Goal: Information Seeking & Learning: Learn about a topic

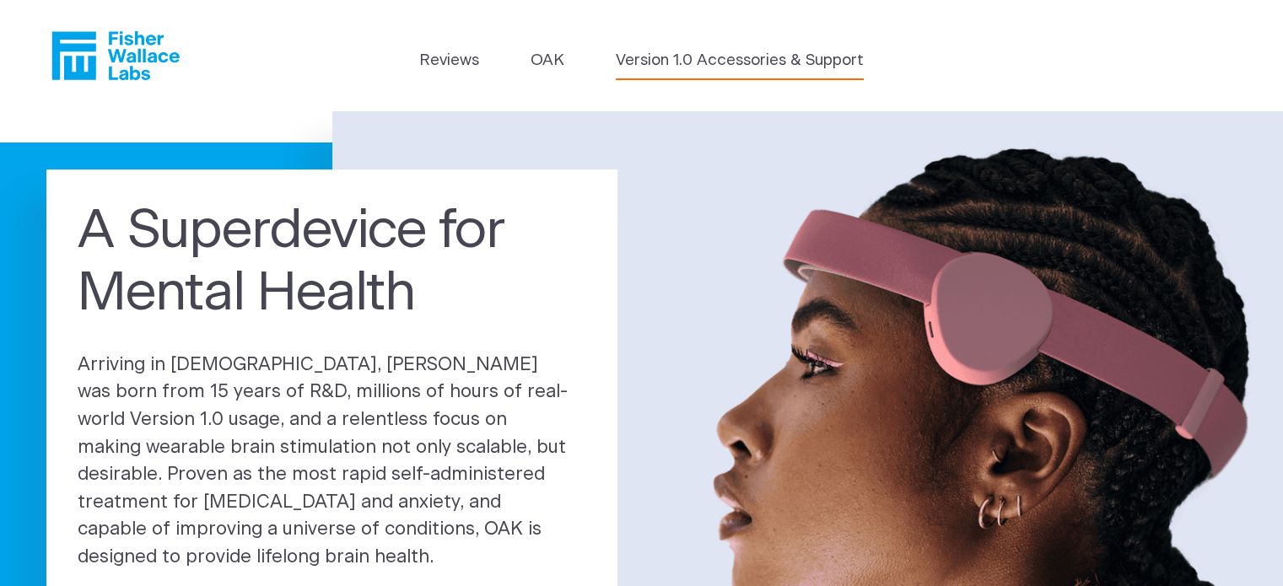
click at [655, 61] on link "Version 1.0 Accessories & Support" at bounding box center [740, 61] width 248 height 24
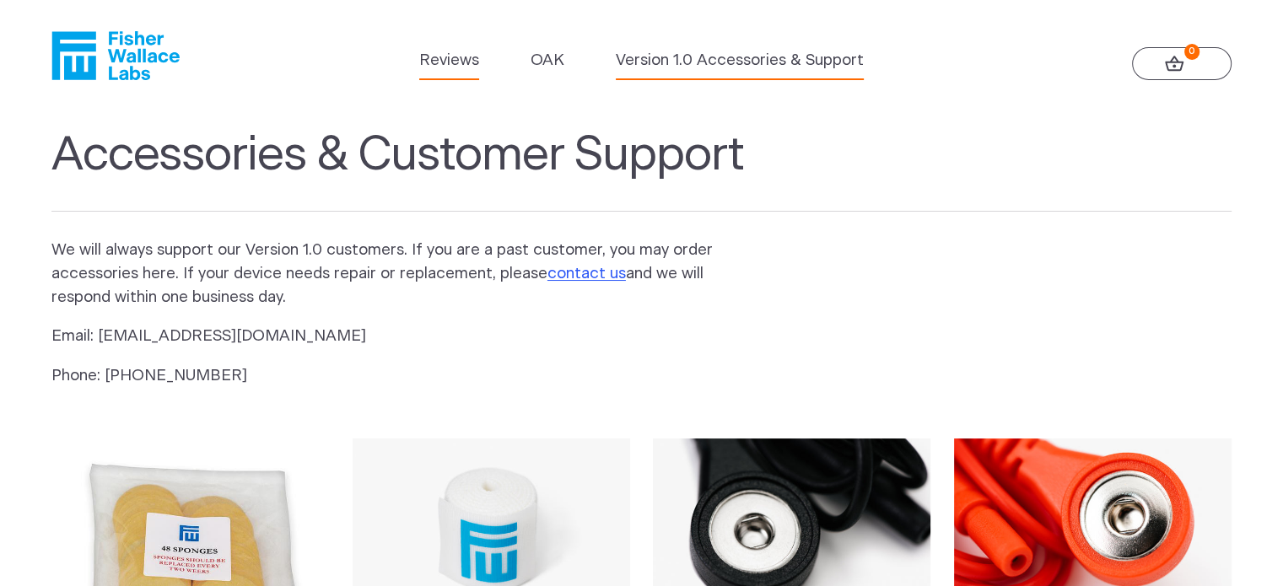
click at [466, 51] on link "Reviews" at bounding box center [449, 61] width 60 height 24
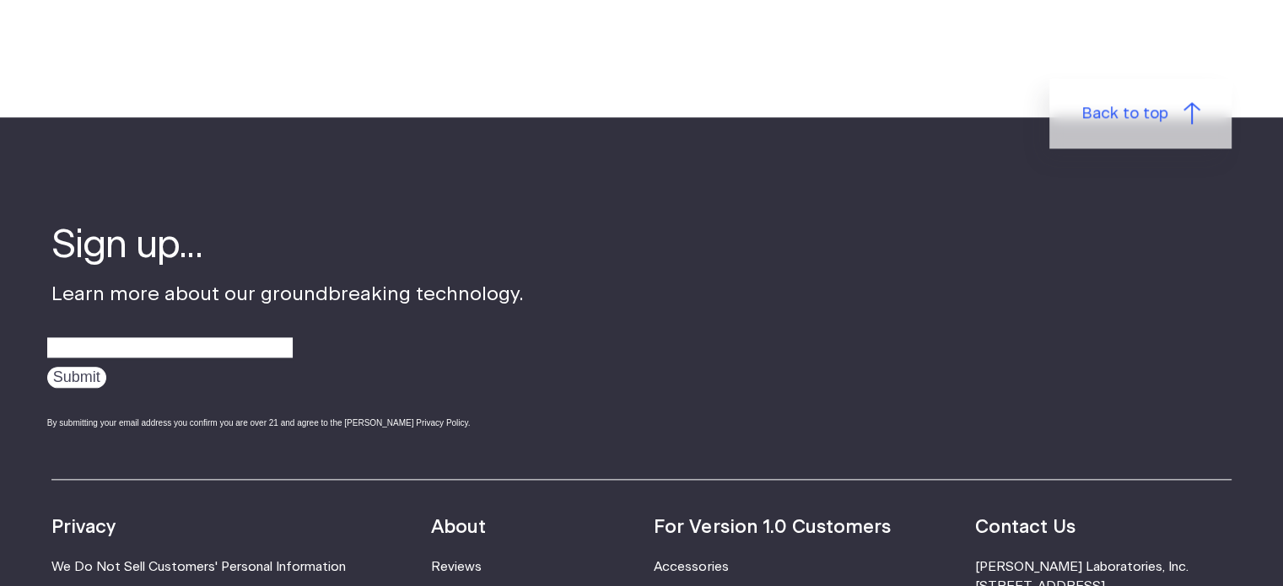
scroll to position [2391, 0]
